Goal: Communication & Community: Answer question/provide support

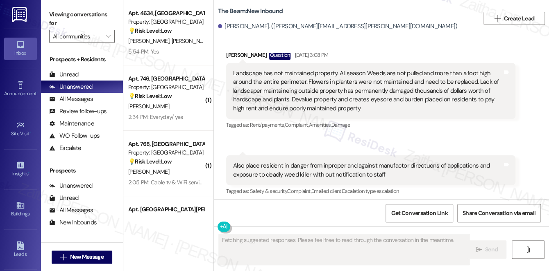
scroll to position [21657, 0]
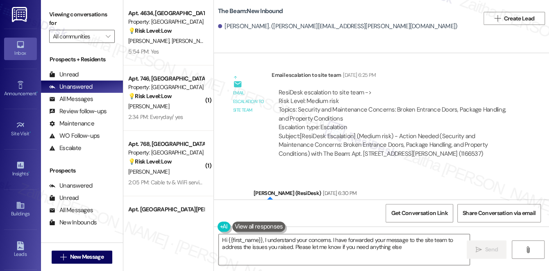
type textarea "Hi {{first_name}}, I understand your concerns. I have forwarded your message to…"
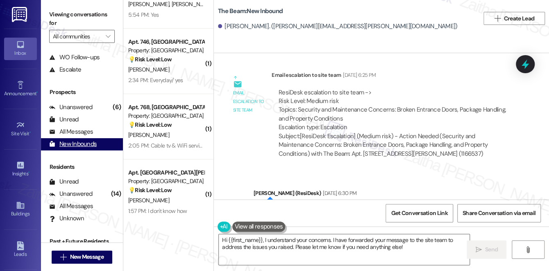
scroll to position [97, 0]
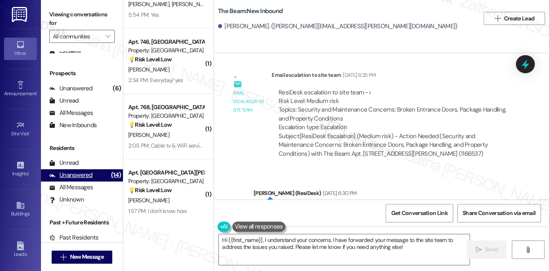
click at [83, 174] on div "Unanswered" at bounding box center [70, 175] width 43 height 9
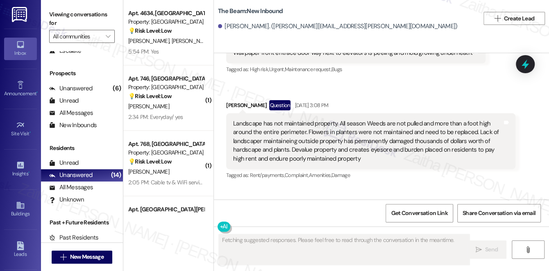
scroll to position [21462, 0]
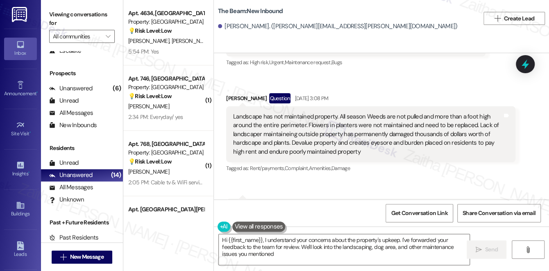
type textarea "Hi {{first_name}}, I understand your concerns about the property's upkeep. I've…"
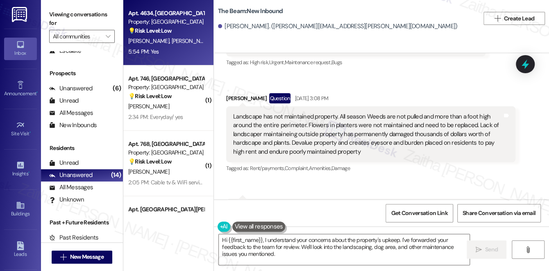
click at [175, 54] on div "5:54 PM: Yes 5:54 PM: Yes" at bounding box center [165, 52] width 77 height 10
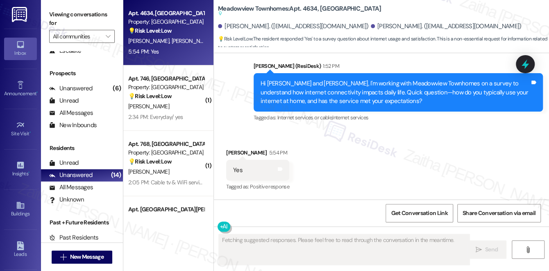
scroll to position [1989, 0]
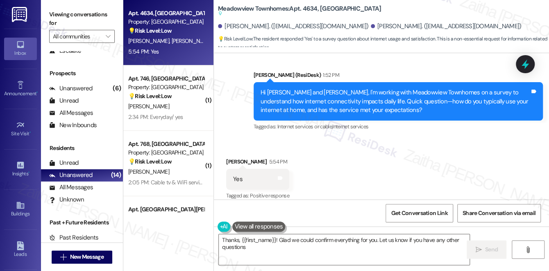
type textarea "Thanks, {{first_name}}! Glad we could confirm everything for you. Let us know i…"
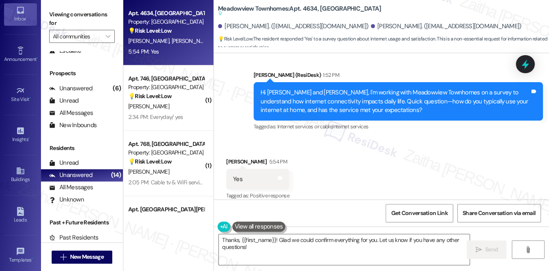
scroll to position [74, 0]
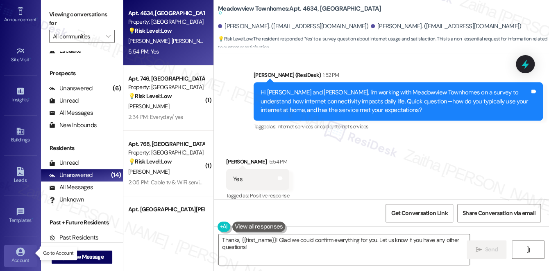
click at [20, 249] on icon at bounding box center [20, 252] width 9 height 9
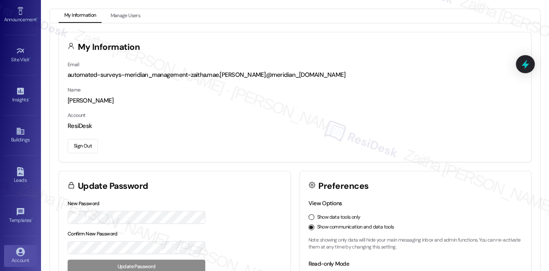
click at [77, 150] on button "Sign Out" at bounding box center [83, 146] width 30 height 14
